Goal: Task Accomplishment & Management: Manage account settings

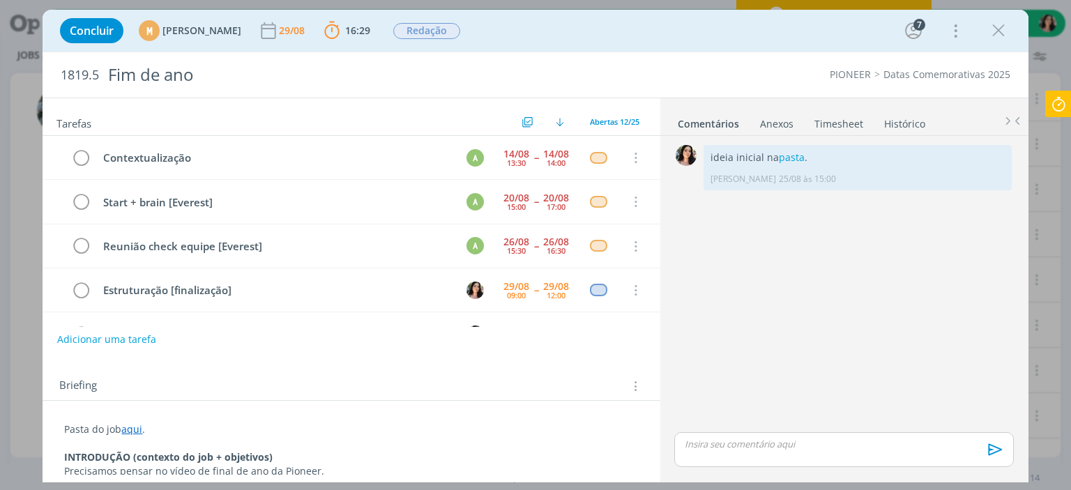
scroll to position [343, 0]
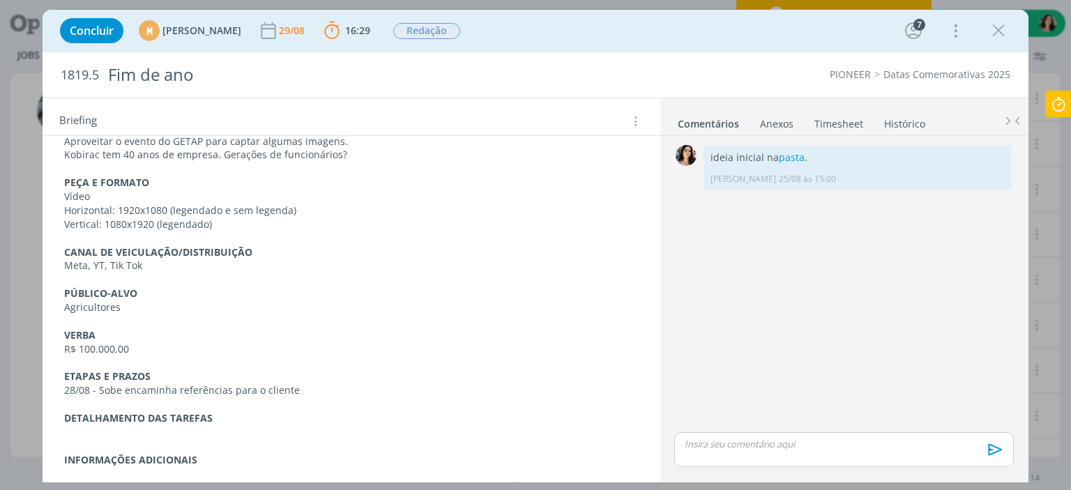
click at [1066, 105] on icon at bounding box center [1058, 104] width 25 height 27
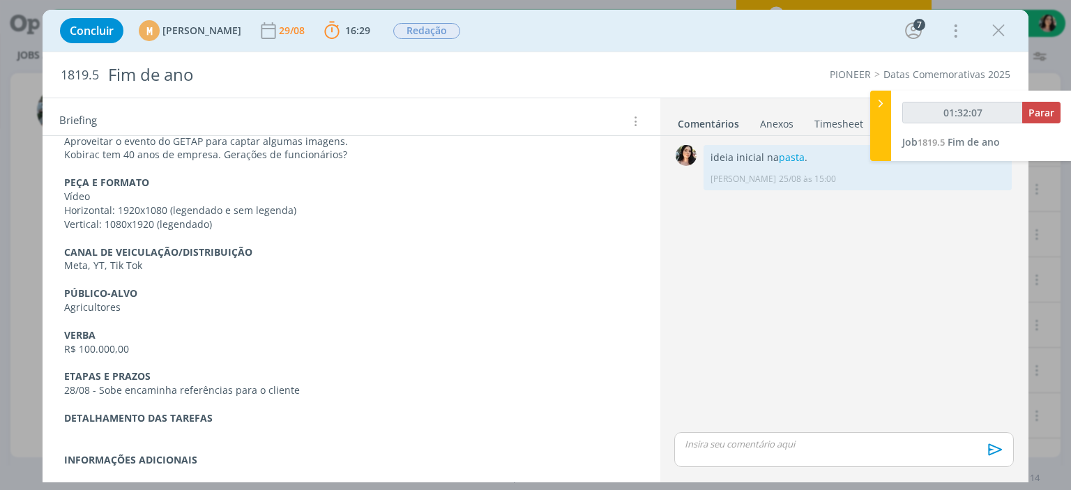
type input "01:32:08"
click at [1047, 110] on span "Parar" at bounding box center [1042, 112] width 26 height 13
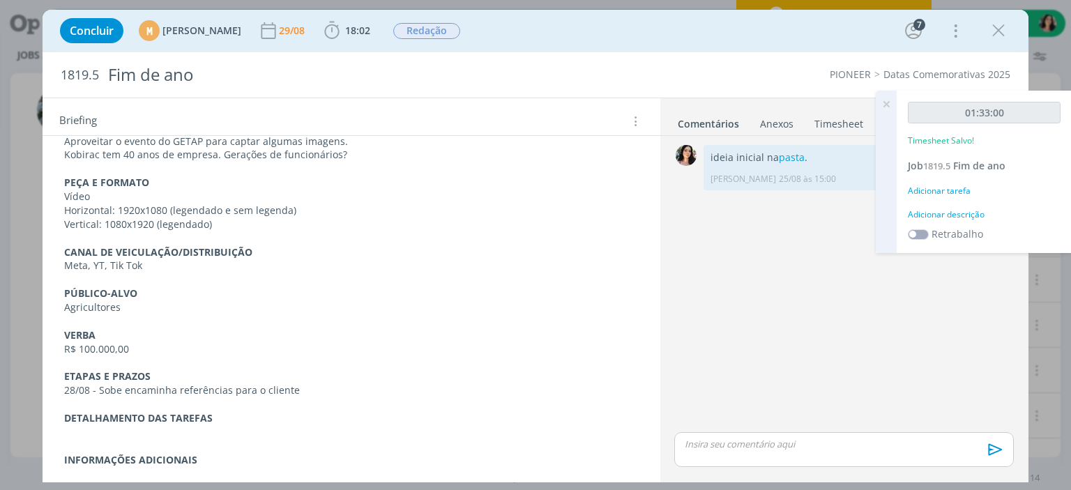
click at [938, 206] on div "01:33:00 Timesheet Salvo! Job 1819.5 Fim de ano Adicionar tarefa Adicionar desc…" at bounding box center [984, 172] width 175 height 162
click at [937, 214] on div "Adicionar descrição" at bounding box center [984, 215] width 153 height 13
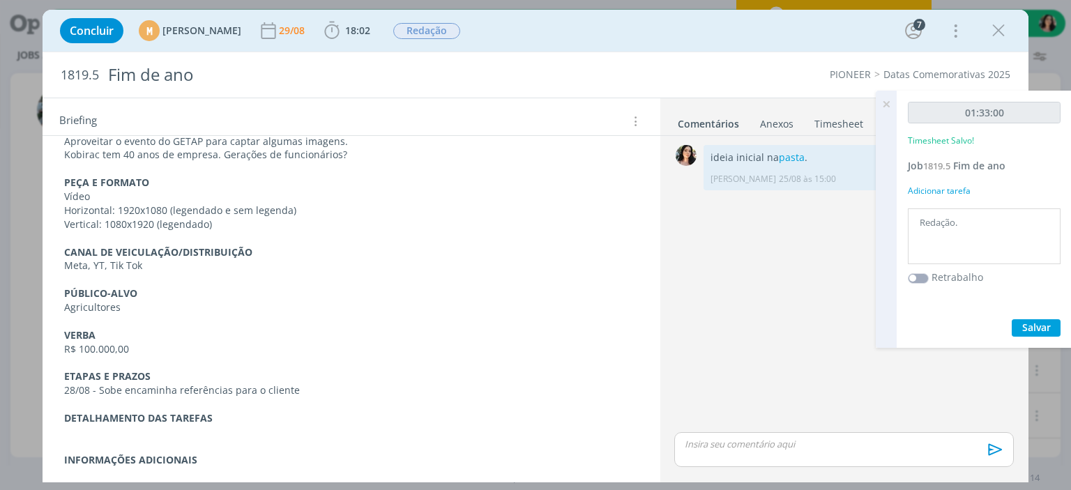
type textarea "Redação."
click at [1015, 323] on button "Salvar" at bounding box center [1036, 327] width 49 height 17
click at [697, 31] on div "Concluir M [PERSON_NAME] [DATE] 18:02 Iniciar Apontar Data * [DATE] Horas * 00:…" at bounding box center [535, 30] width 964 height 33
click at [1004, 30] on icon "dialog" at bounding box center [998, 30] width 21 height 21
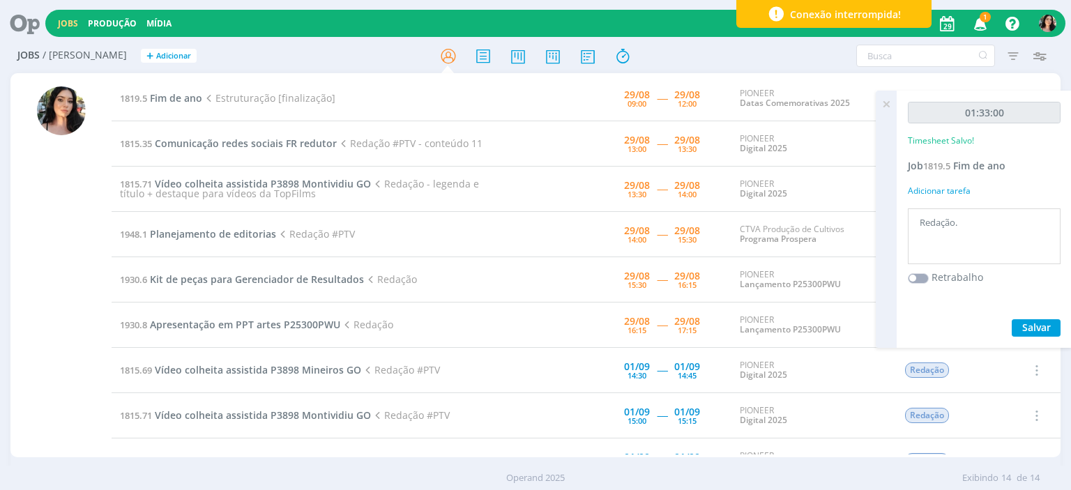
click at [98, 390] on div at bounding box center [60, 266] width 101 height 381
click at [73, 368] on div at bounding box center [61, 271] width 49 height 371
click at [688, 56] on div at bounding box center [536, 55] width 350 height 25
click at [91, 383] on div at bounding box center [60, 266] width 101 height 381
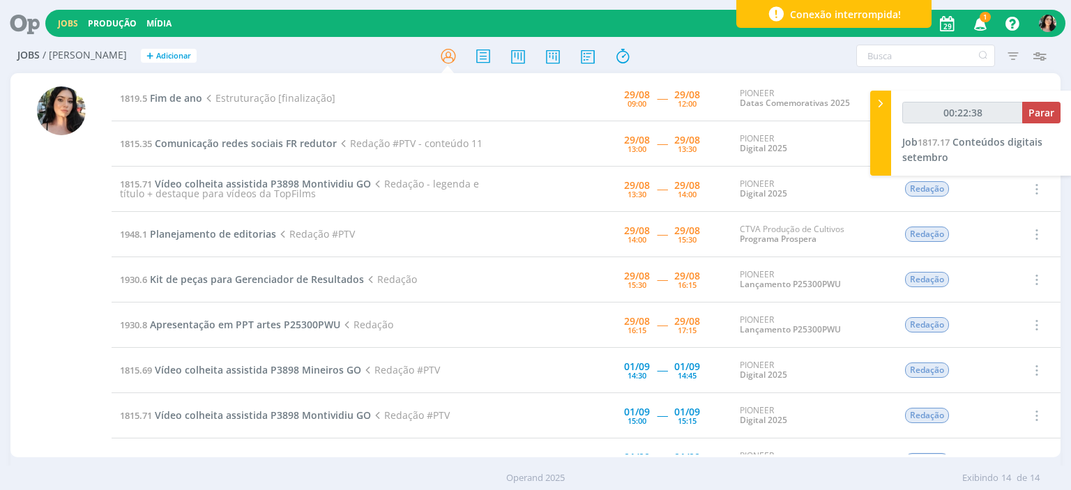
type input "00:23:38"
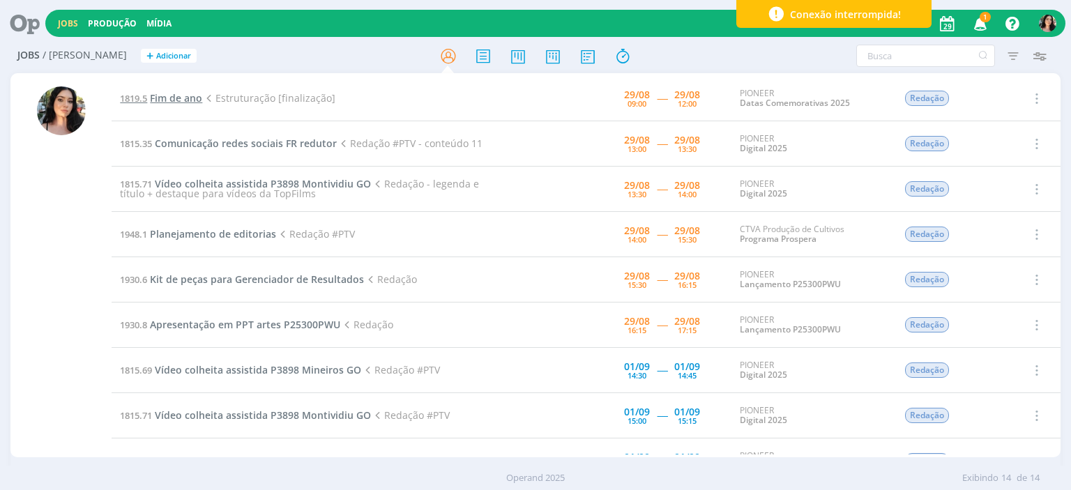
click at [173, 97] on span "Fim de ano" at bounding box center [176, 97] width 52 height 13
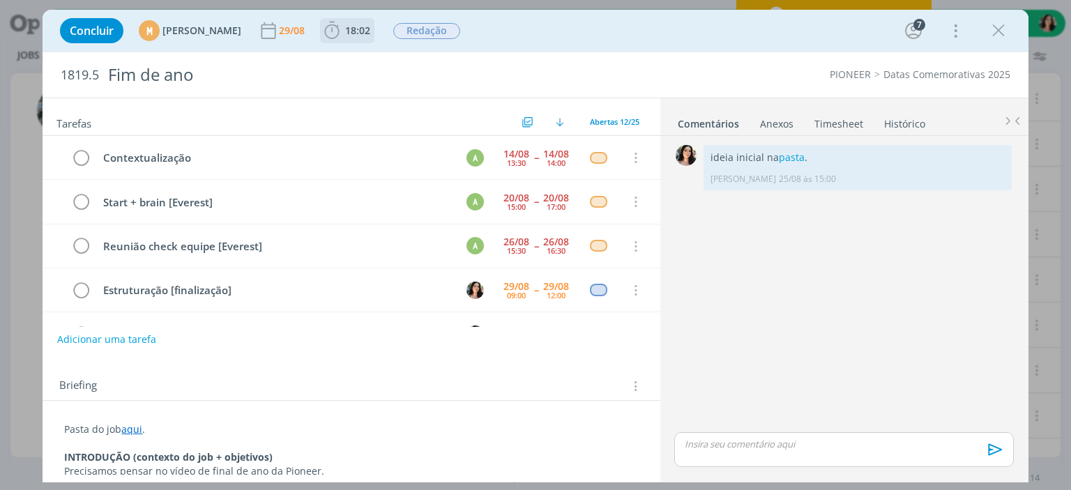
scroll to position [86, 0]
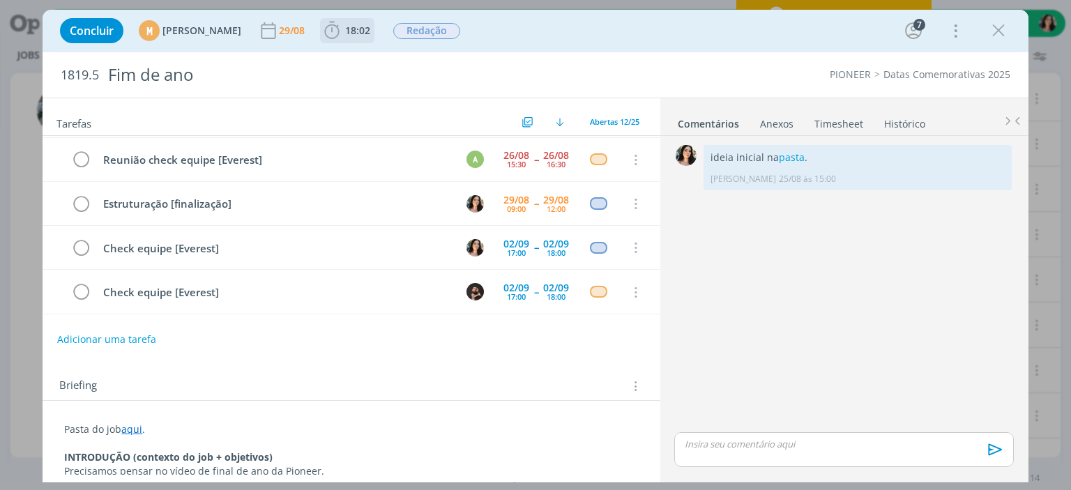
click at [370, 32] on span "18:02" at bounding box center [357, 30] width 25 height 13
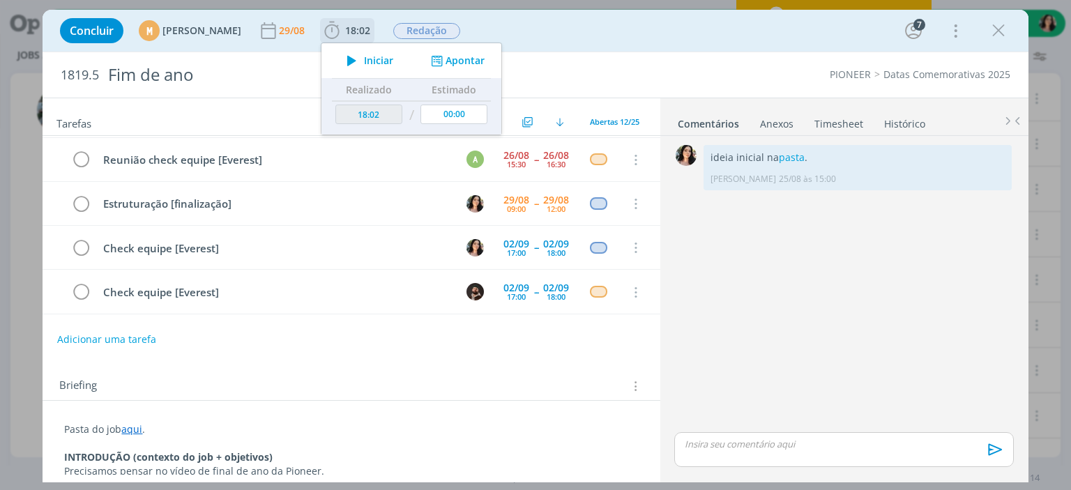
click at [364, 60] on icon "dialog" at bounding box center [352, 61] width 24 height 18
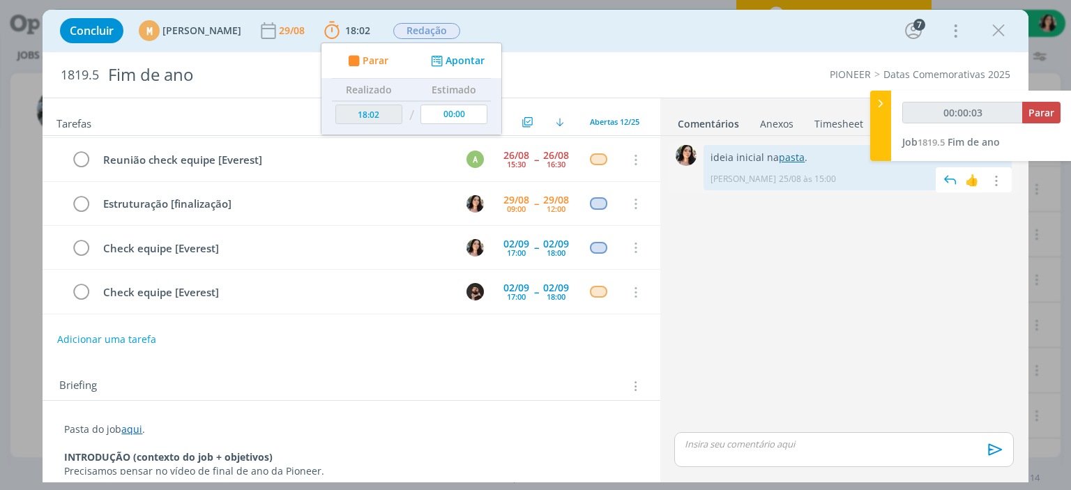
click at [785, 162] on link "pasta" at bounding box center [792, 157] width 26 height 13
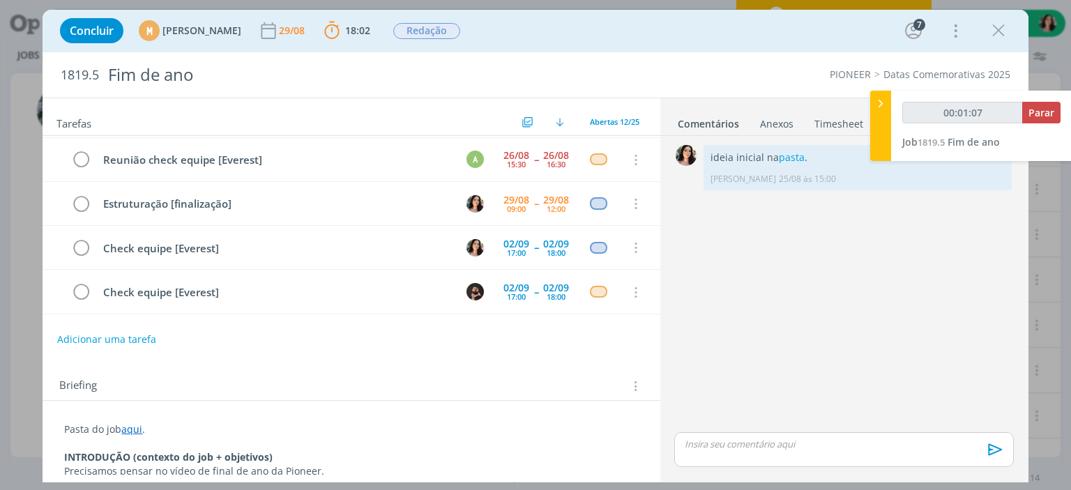
type input "00:01:08"
click at [882, 116] on div at bounding box center [880, 126] width 21 height 70
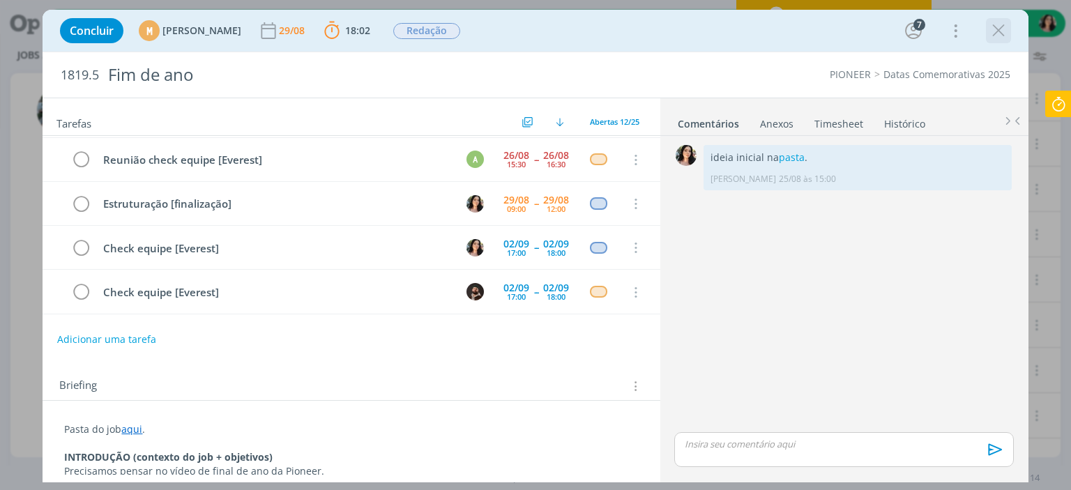
click at [986, 34] on div "dialog" at bounding box center [998, 30] width 25 height 25
click at [994, 33] on icon "dialog" at bounding box center [998, 30] width 21 height 21
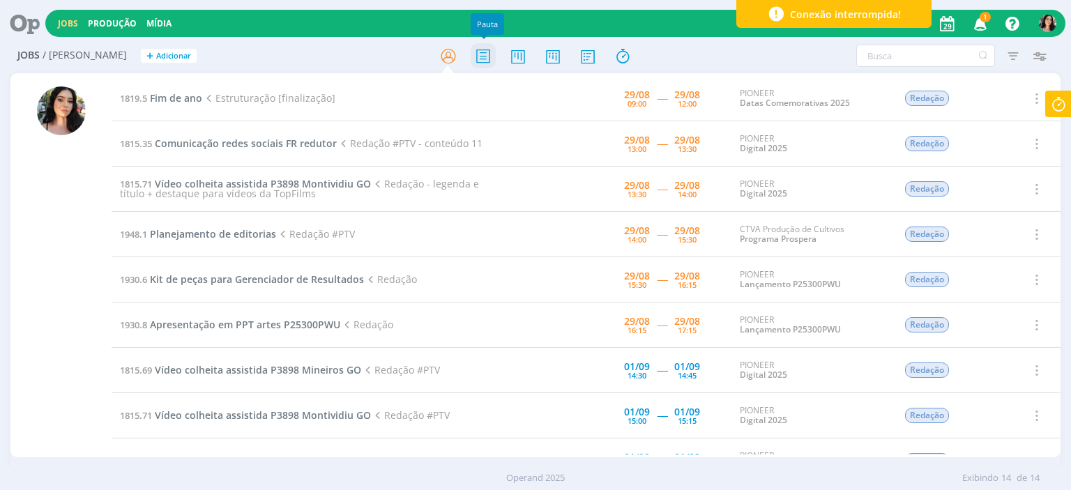
click at [494, 60] on icon at bounding box center [483, 56] width 25 height 27
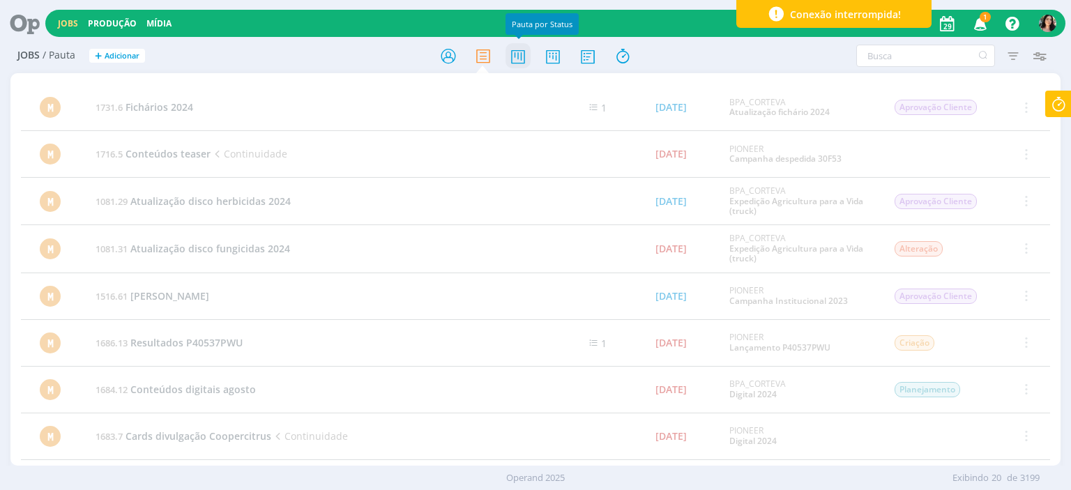
click at [525, 60] on icon at bounding box center [518, 56] width 25 height 27
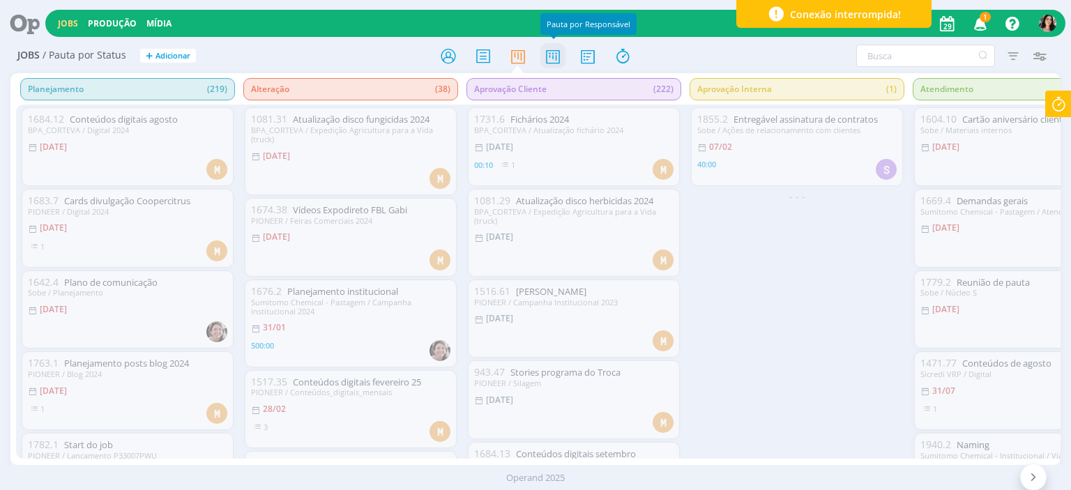
click at [554, 53] on icon at bounding box center [552, 56] width 25 height 27
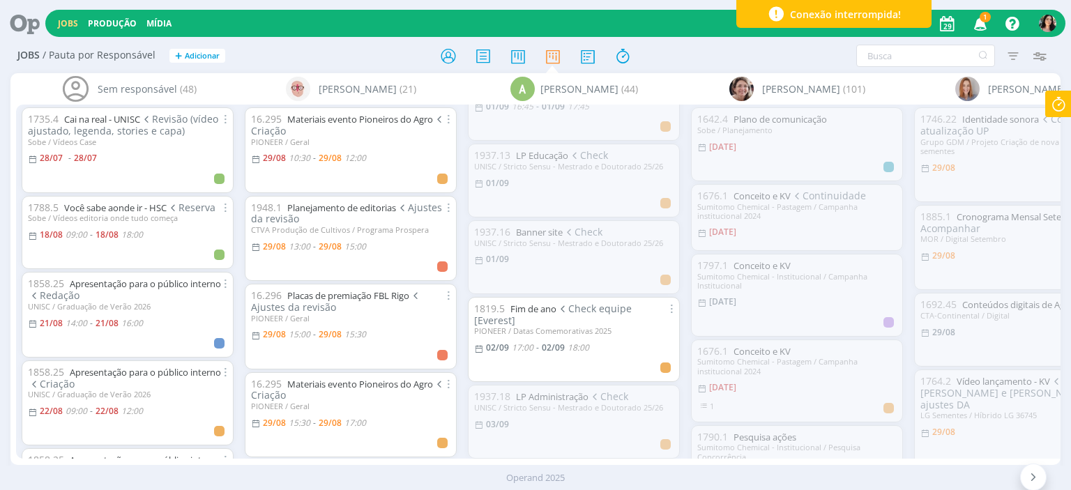
scroll to position [3288, 0]
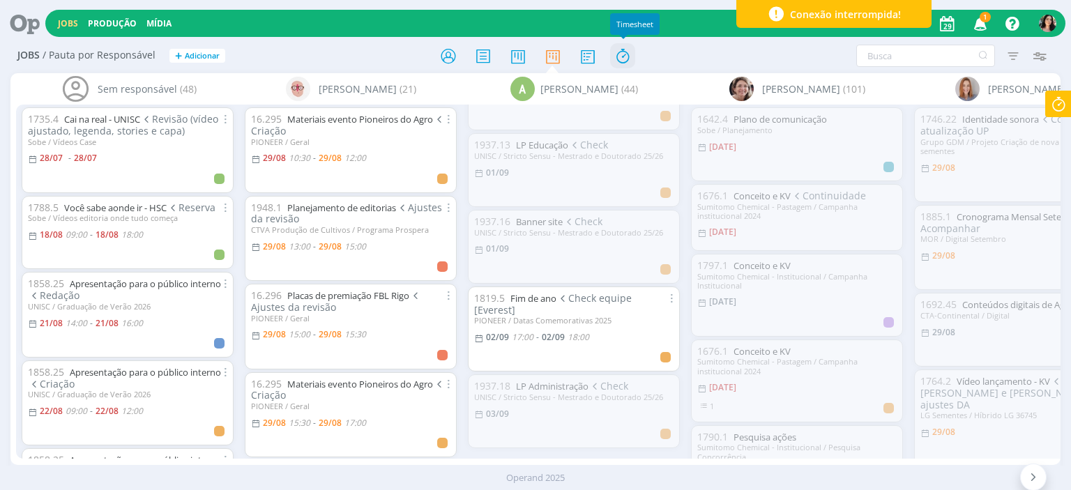
click at [615, 53] on icon at bounding box center [622, 56] width 25 height 27
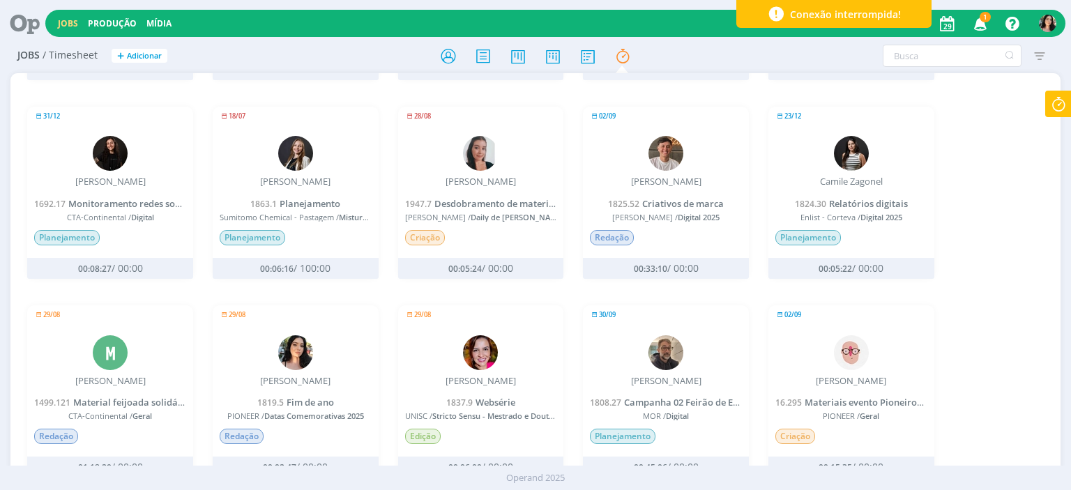
scroll to position [279, 0]
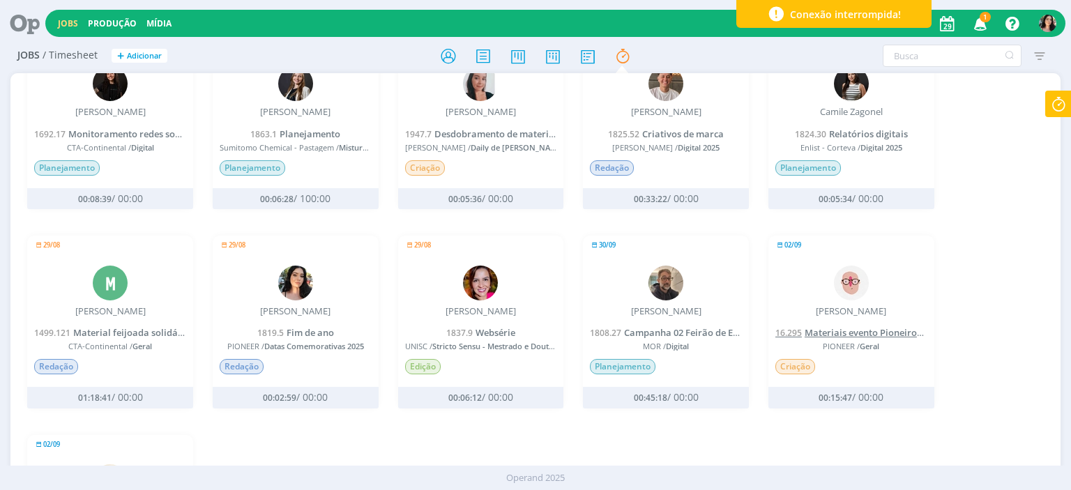
click at [859, 338] on span "Materiais evento Pioneiros do Agro" at bounding box center [881, 332] width 153 height 13
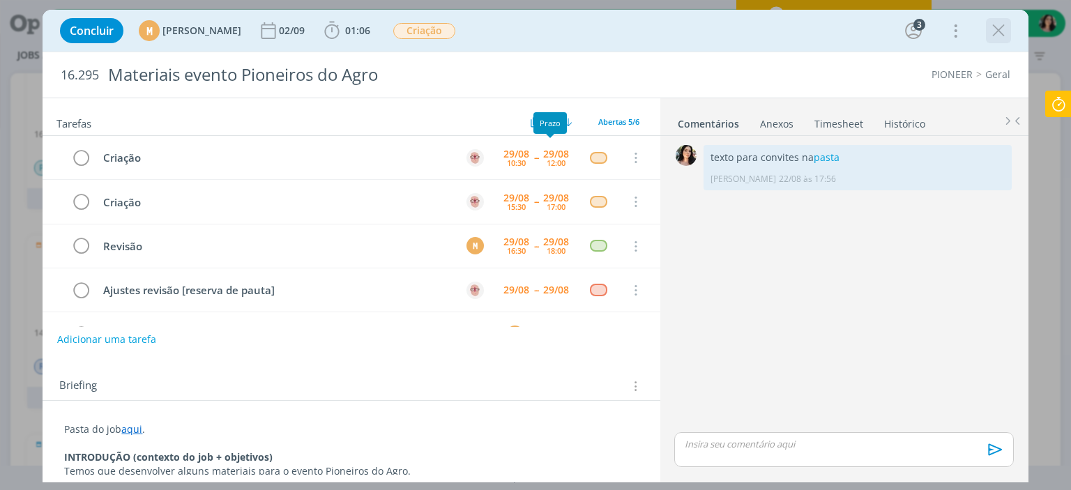
click at [994, 30] on icon "dialog" at bounding box center [998, 30] width 21 height 21
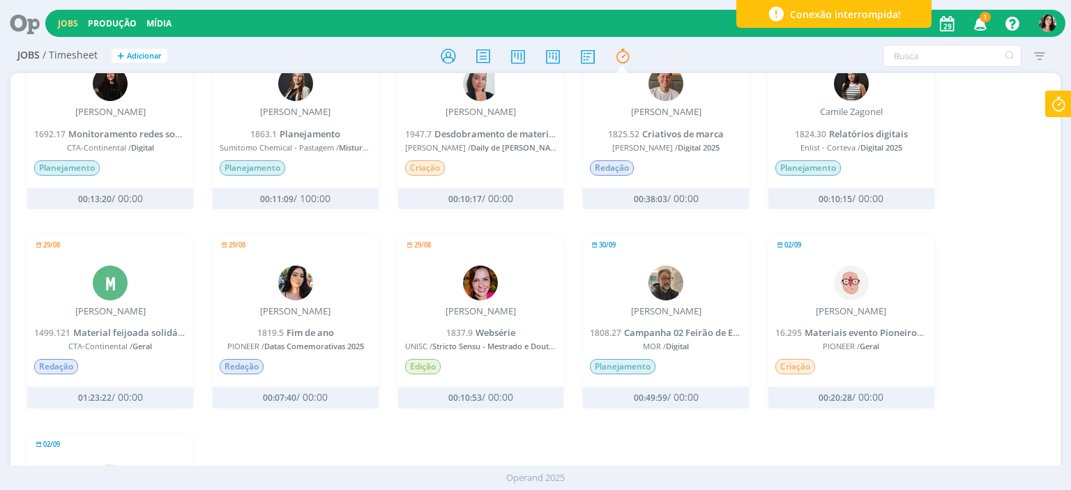
click at [996, 70] on div "Jobs / Timesheet + Adicionar Filtrar Filtrar [GEOGRAPHIC_DATA] Usuário Situação…" at bounding box center [535, 56] width 1050 height 35
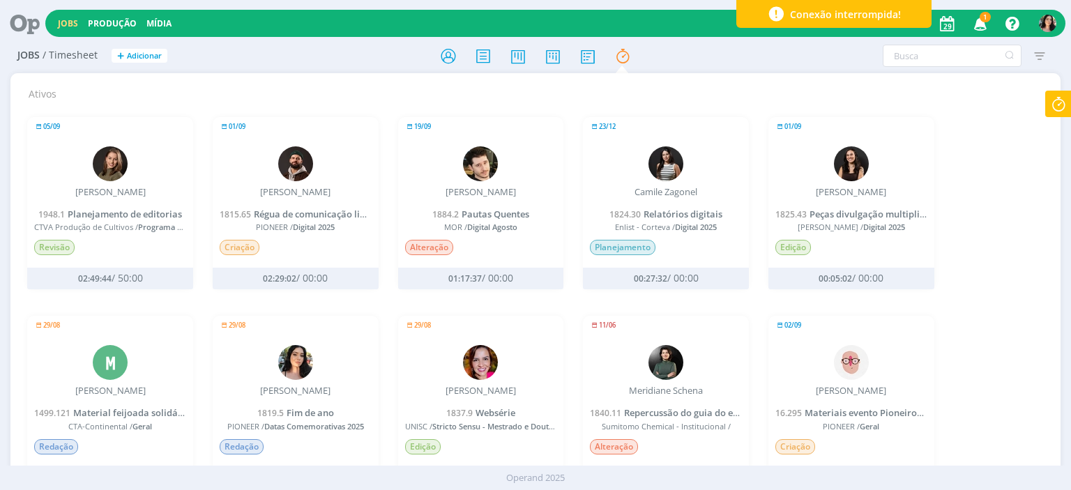
click at [1048, 106] on icon at bounding box center [1058, 104] width 25 height 27
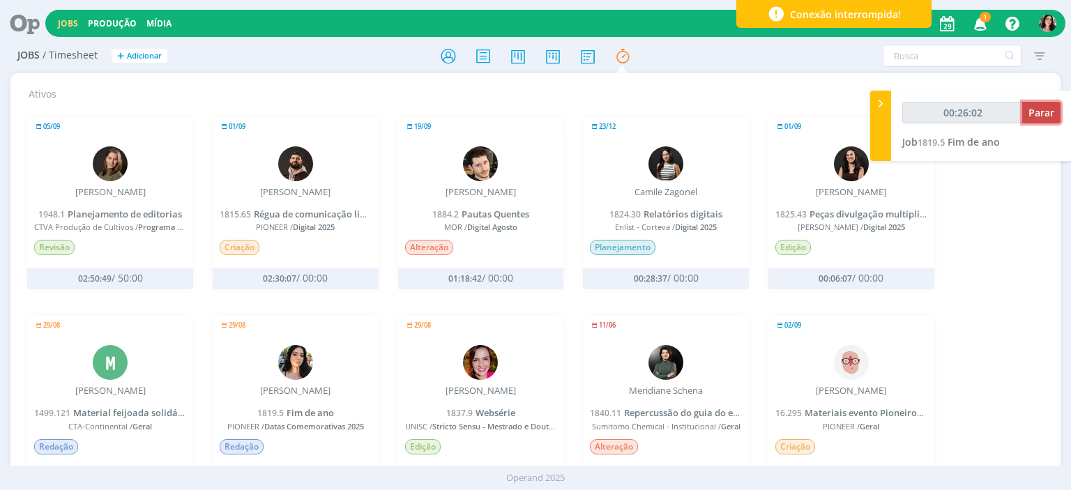
click at [1058, 112] on button "Parar" at bounding box center [1041, 113] width 38 height 22
type input "00:26:03"
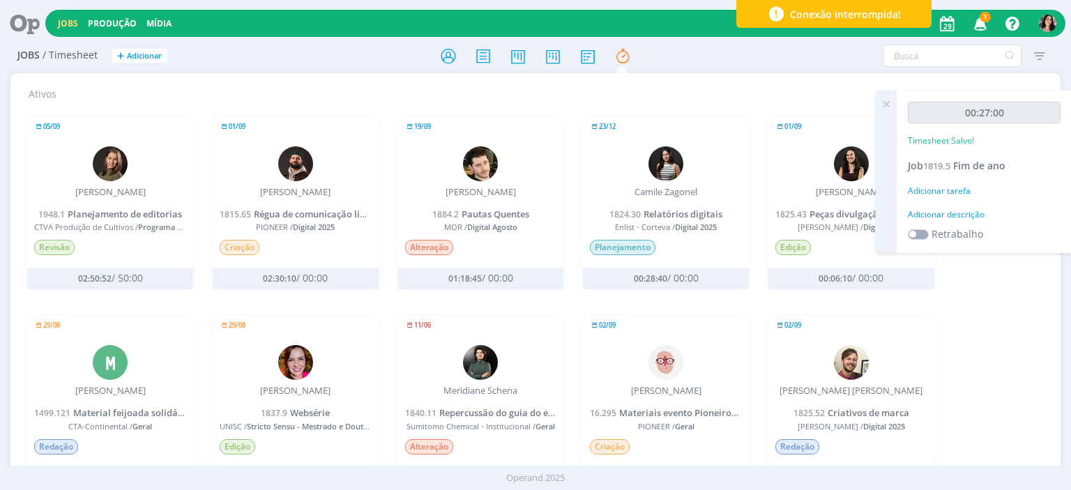
click at [962, 213] on div "Adicionar descrição" at bounding box center [984, 215] width 153 height 13
click at [963, 230] on textarea at bounding box center [984, 237] width 146 height 50
type textarea "Redação."
click at [1029, 328] on span "Salvar" at bounding box center [1036, 327] width 29 height 13
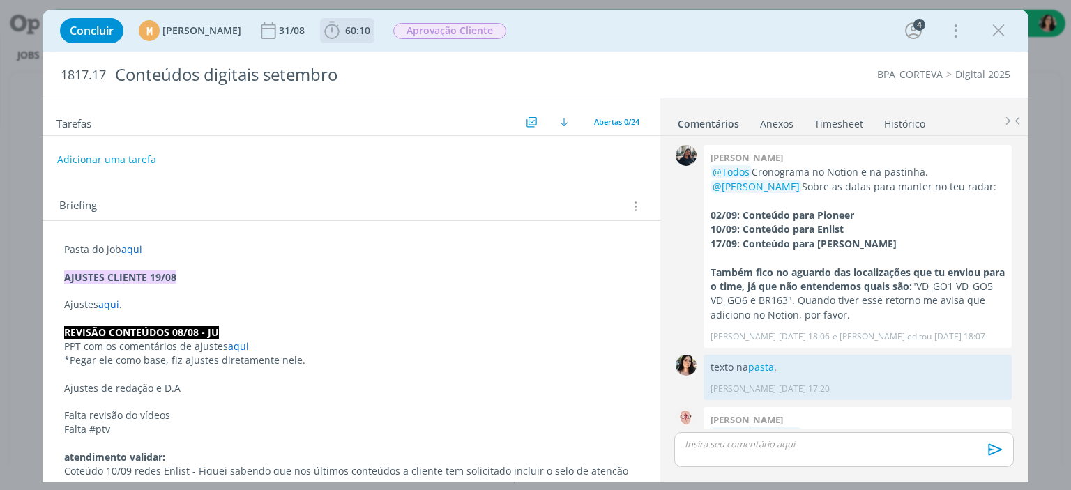
scroll to position [838, 0]
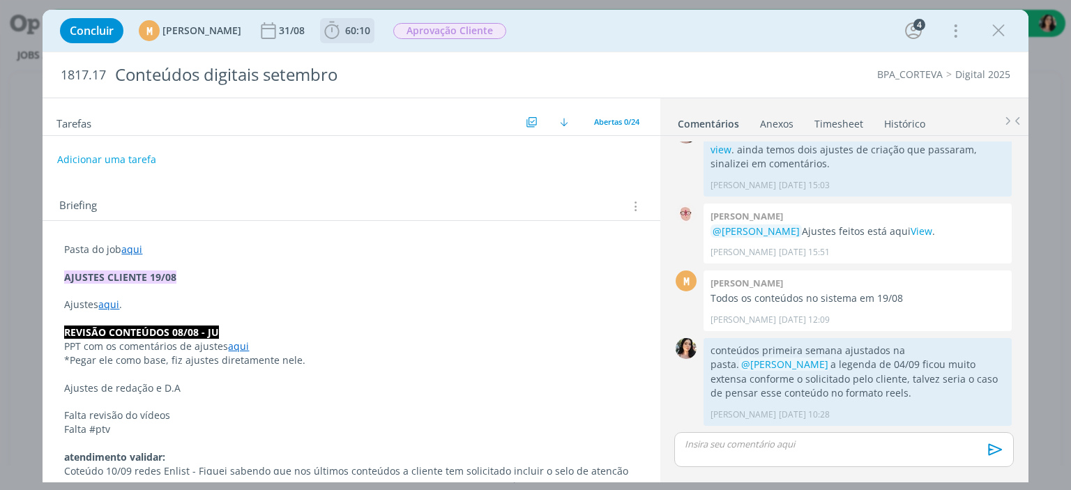
click at [370, 34] on span "60:10" at bounding box center [357, 30] width 25 height 13
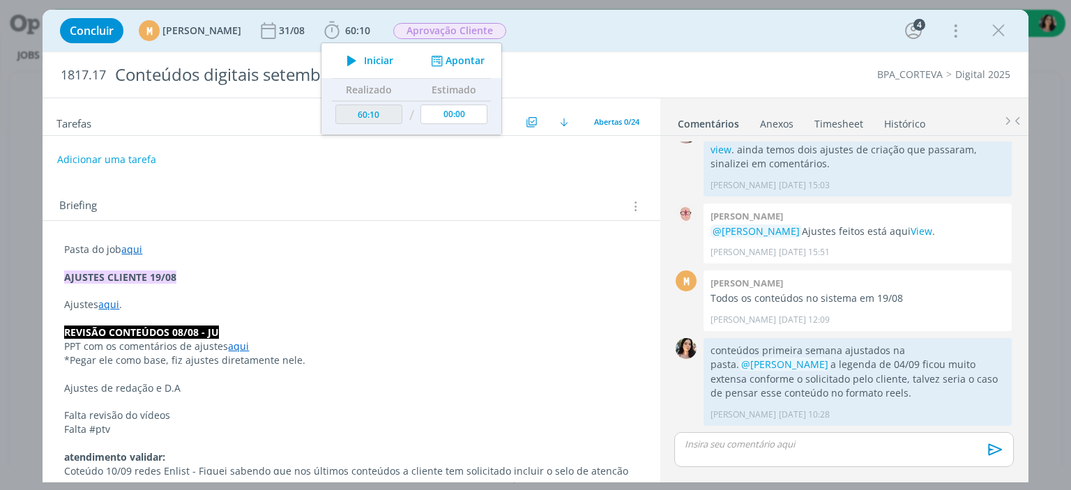
click at [364, 61] on icon "dialog" at bounding box center [352, 61] width 24 height 18
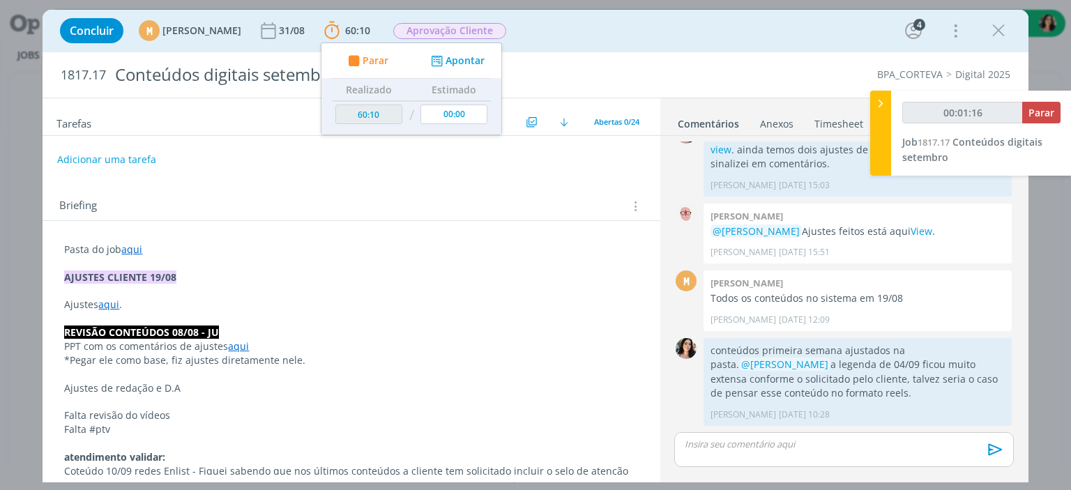
click at [234, 341] on link "aqui" at bounding box center [238, 346] width 21 height 13
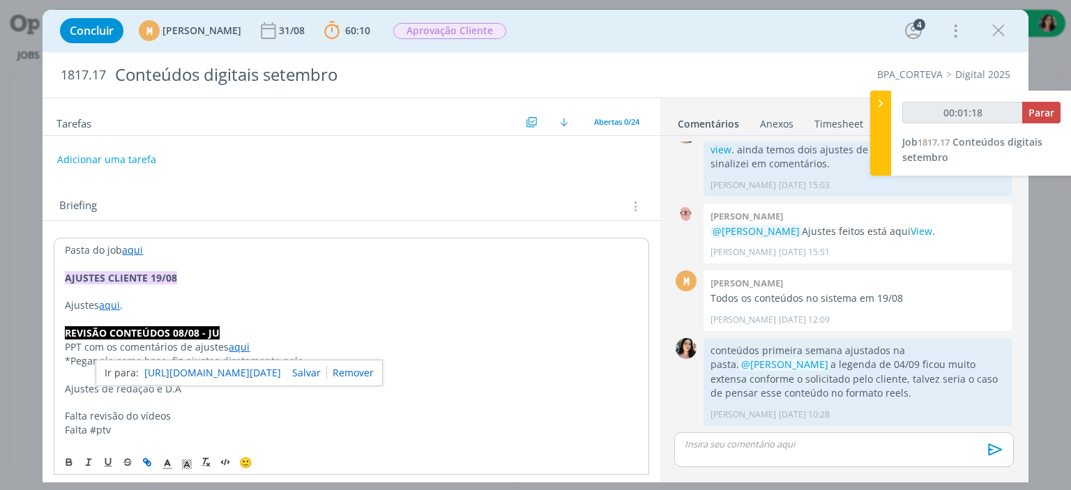
click at [156, 303] on p "Ajustes aqui ." at bounding box center [351, 305] width 573 height 14
click at [114, 302] on link "aqui" at bounding box center [109, 304] width 21 height 13
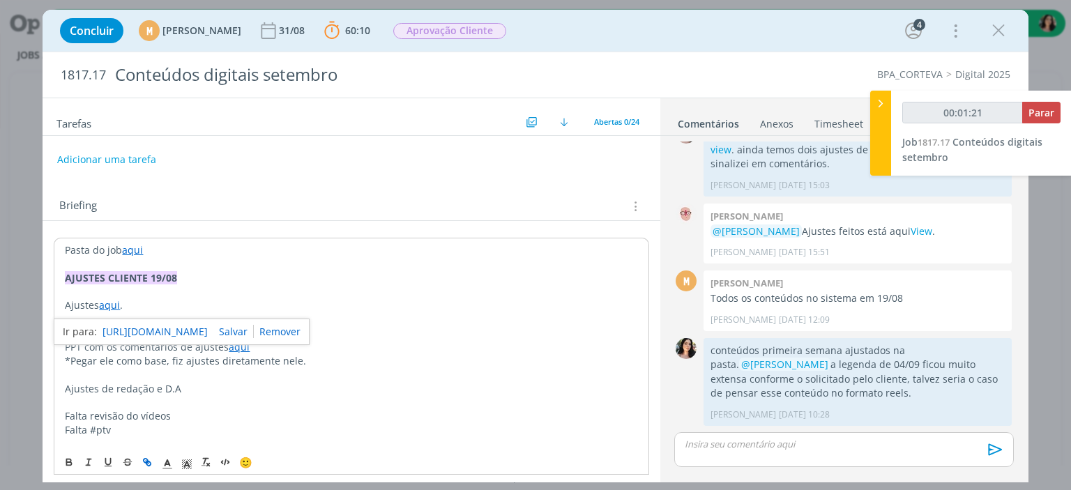
click at [120, 326] on link "https://sobeae.sharepoint.com/:p:/s/SOBEAE/EQywVCI_vy9LvT5vOwKDNusBCwQwOyd0zwFr…" at bounding box center [155, 332] width 105 height 18
click at [937, 37] on div "Concluir M Mariana Kochenborger 31/08 60:10 Parar Apontar Data * 29/08/2025 Hor…" at bounding box center [535, 30] width 964 height 33
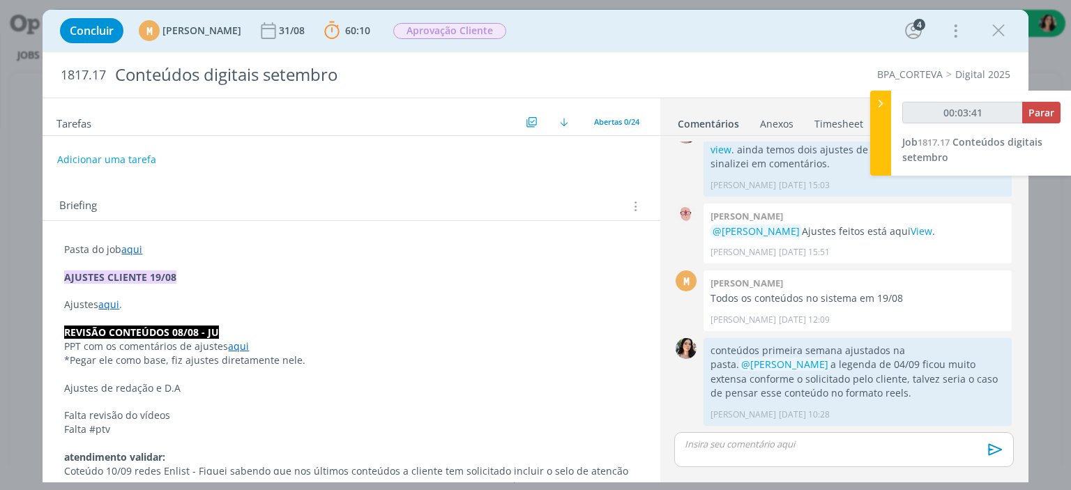
click at [105, 301] on link "aqui" at bounding box center [108, 304] width 21 height 13
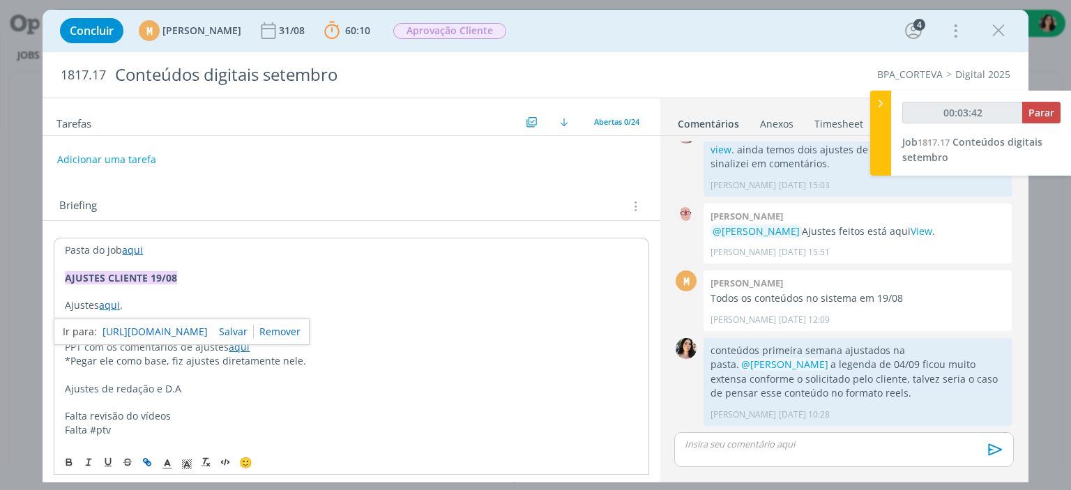
click at [135, 328] on link "https://sobeae.sharepoint.com/:p:/s/SOBEAE/EQywVCI_vy9LvT5vOwKDNusBCwQwOyd0zwFr…" at bounding box center [155, 332] width 105 height 18
click at [130, 246] on link "aqui" at bounding box center [132, 249] width 21 height 13
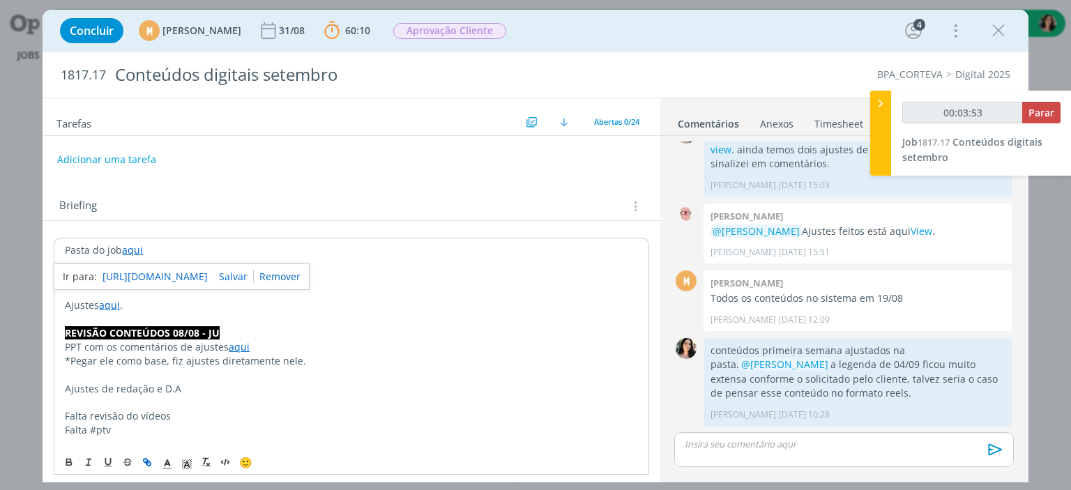
click at [158, 276] on link "https://sobeae.sharepoint.com/:f:/s/SOBEAE/Erde8sEsMBVNlMfhTnBRjMABSWxZ7IZu_Uu0…" at bounding box center [155, 277] width 105 height 18
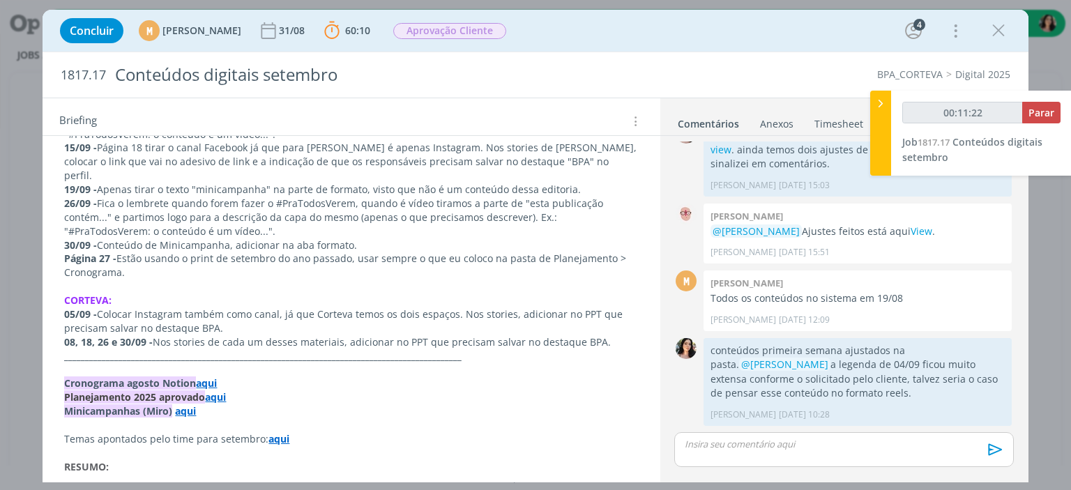
scroll to position [767, 0]
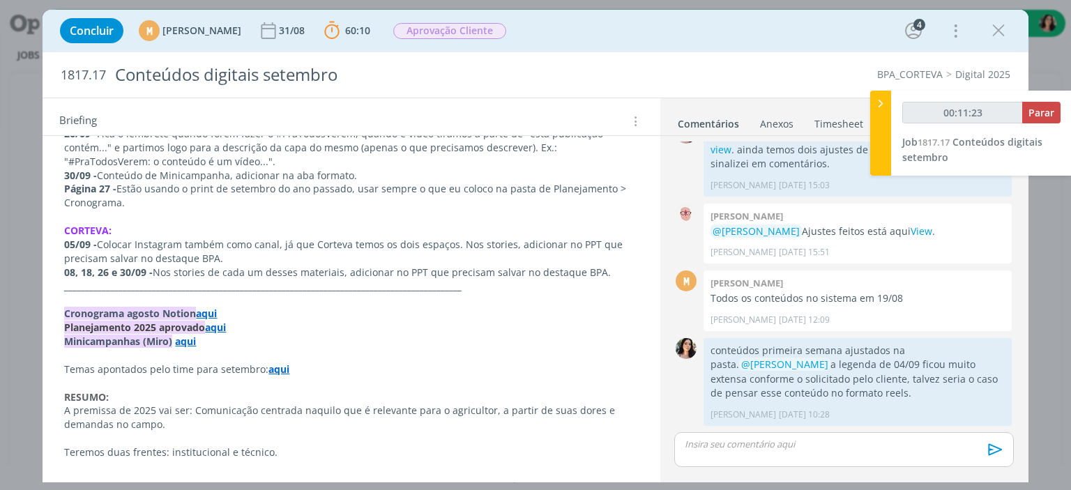
click at [210, 307] on strong "aqui" at bounding box center [206, 313] width 21 height 13
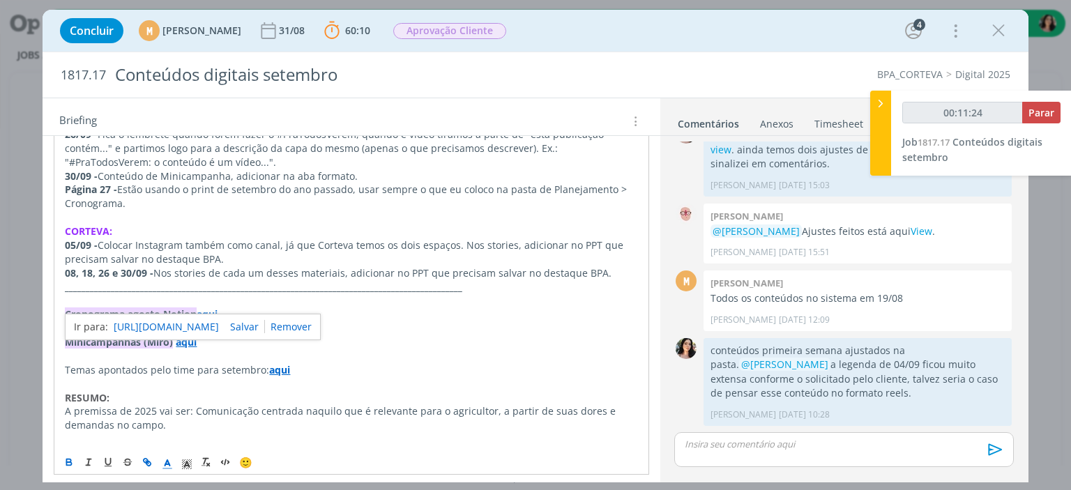
click at [219, 324] on link "https://www.notion.so/sobe-ae/BOAS-PR-TICAS-AGR-COLAS-BPA-4ad31c4b044b4488a5969…" at bounding box center [166, 327] width 105 height 18
type input "00:25:10"
click at [1034, 116] on span "Parar" at bounding box center [1042, 112] width 26 height 13
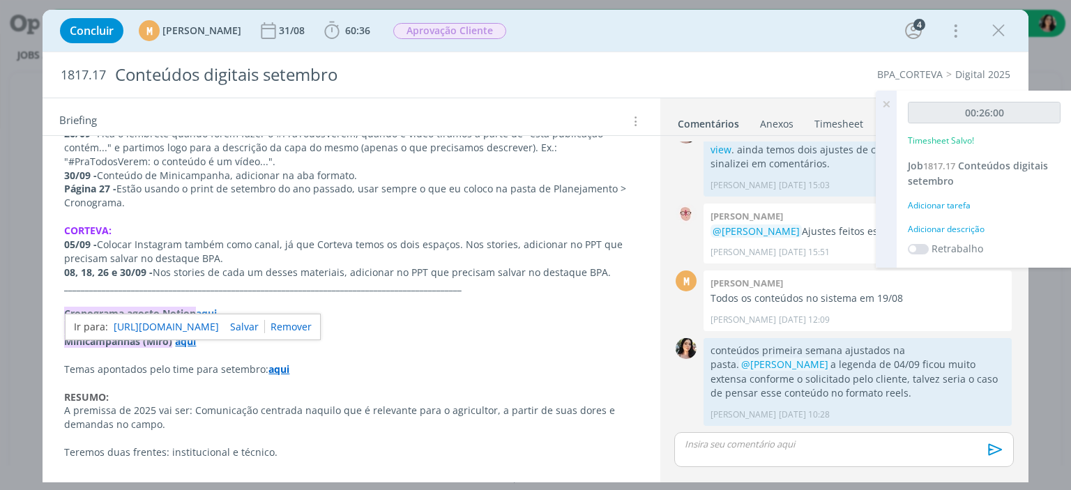
click at [930, 225] on div "Adicionar descrição" at bounding box center [984, 229] width 153 height 13
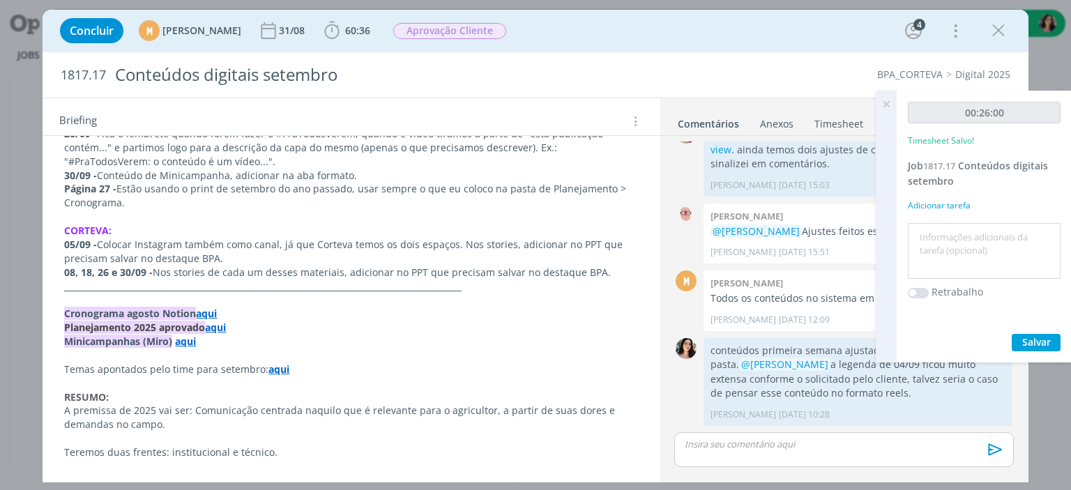
click at [935, 236] on textarea at bounding box center [984, 252] width 146 height 50
type textarea "Redação."
click at [1029, 331] on div "00:26:00 Timesheet Salvo! Job 1817.17 Conteúdos digitais setembro Adicionar tar…" at bounding box center [984, 227] width 175 height 272
click at [1029, 334] on button "Salvar" at bounding box center [1036, 342] width 49 height 17
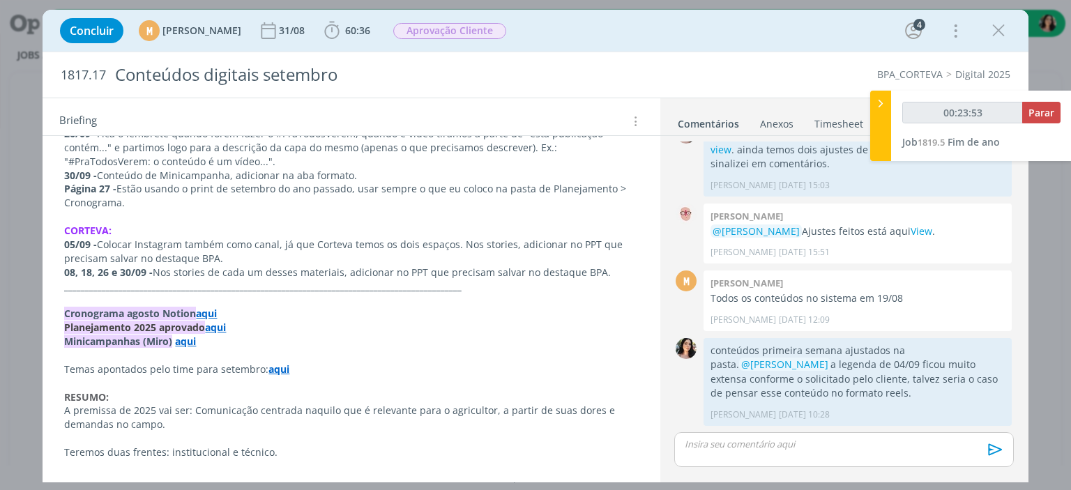
type input "00:24:53"
